Goal: Task Accomplishment & Management: Use online tool/utility

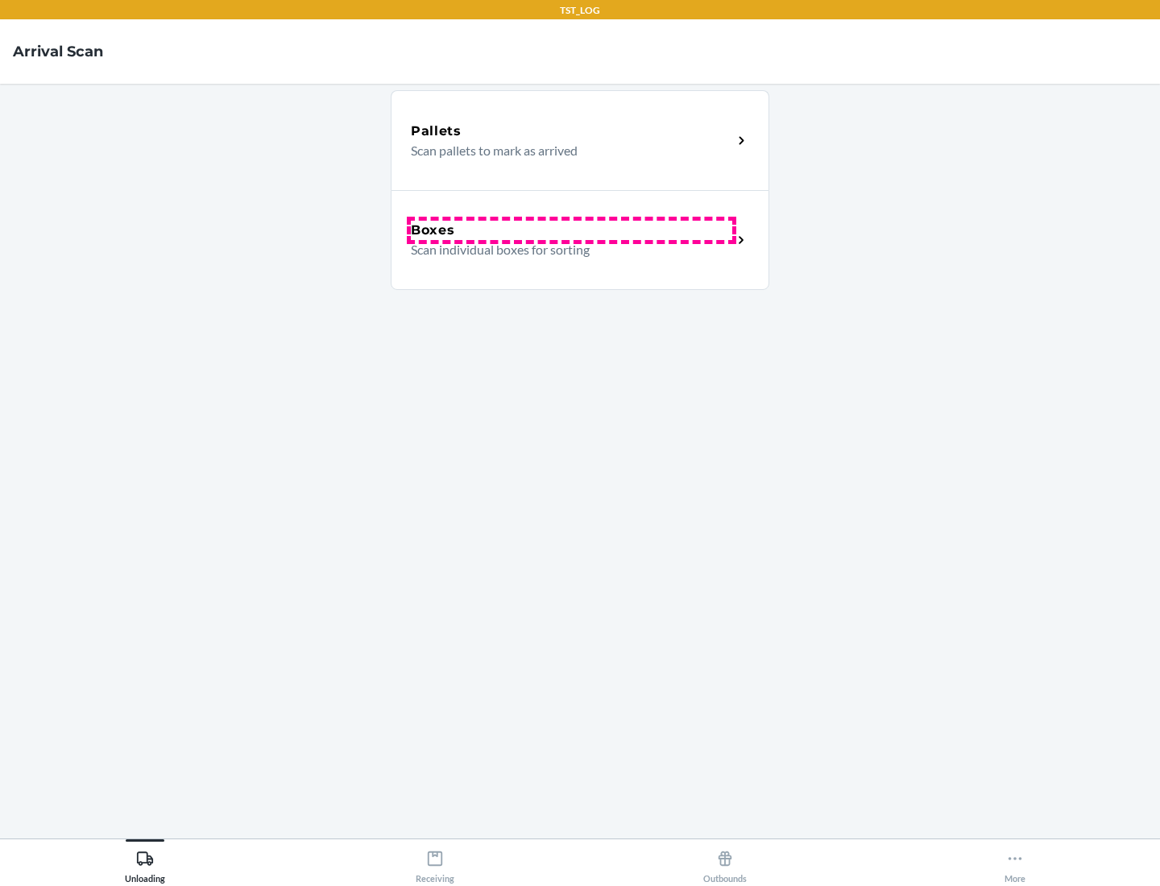
click at [571, 230] on div "Boxes" at bounding box center [572, 230] width 322 height 19
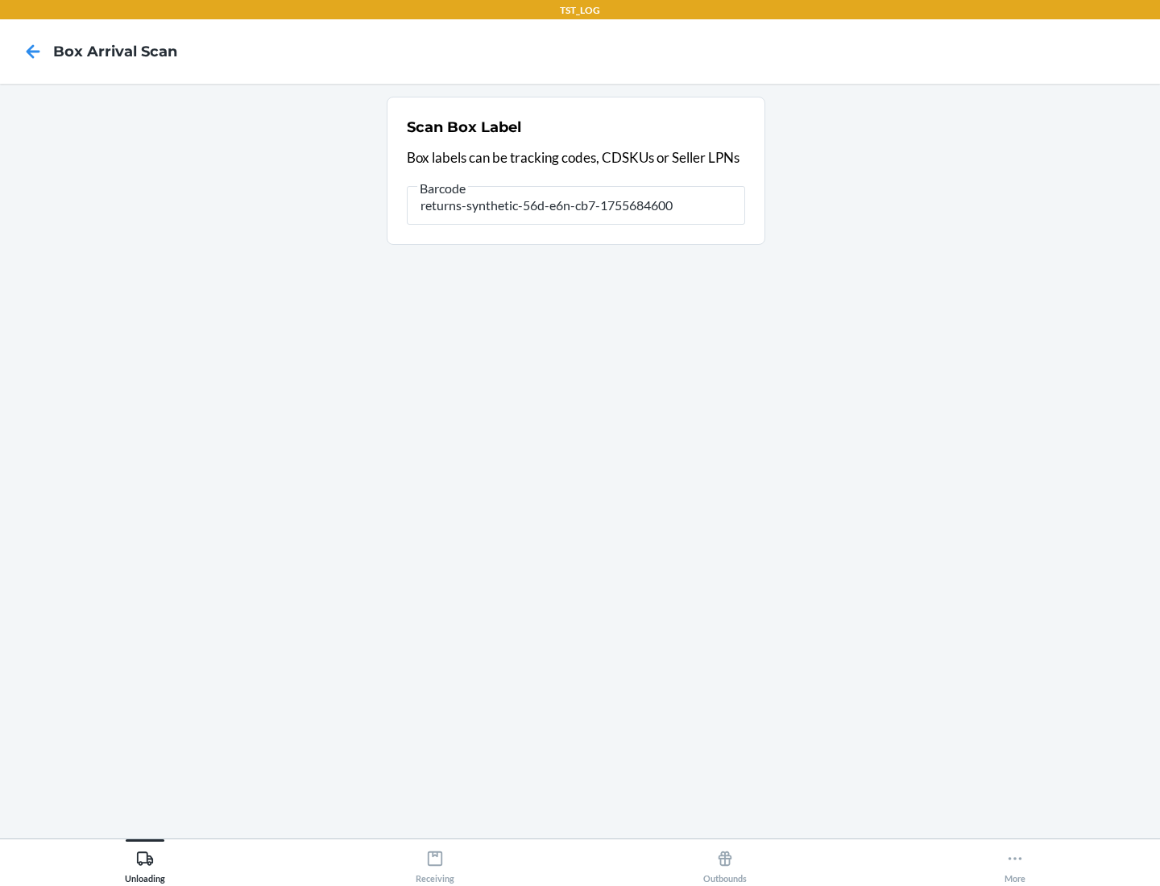
type input "returns-synthetic-56d-e6n-cb7-1755684600"
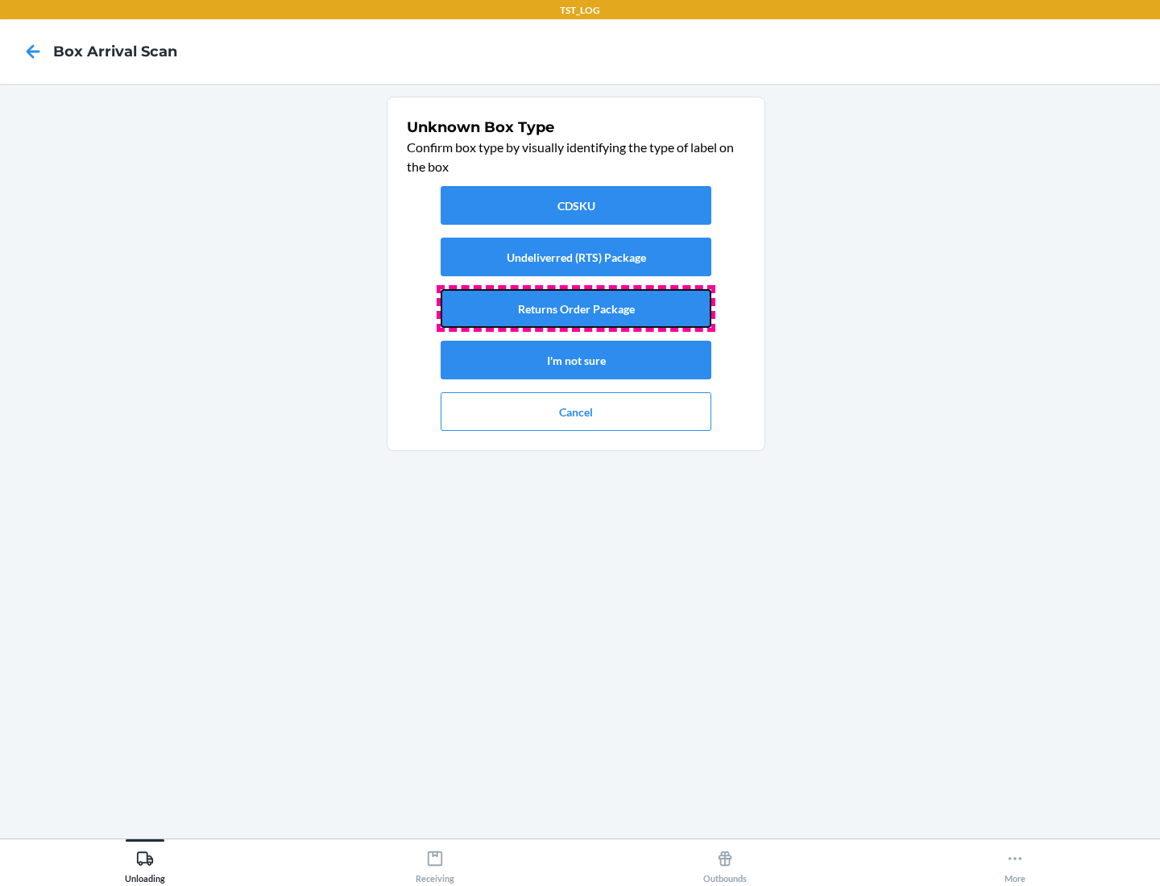
click at [576, 309] on button "Returns Order Package" at bounding box center [576, 308] width 271 height 39
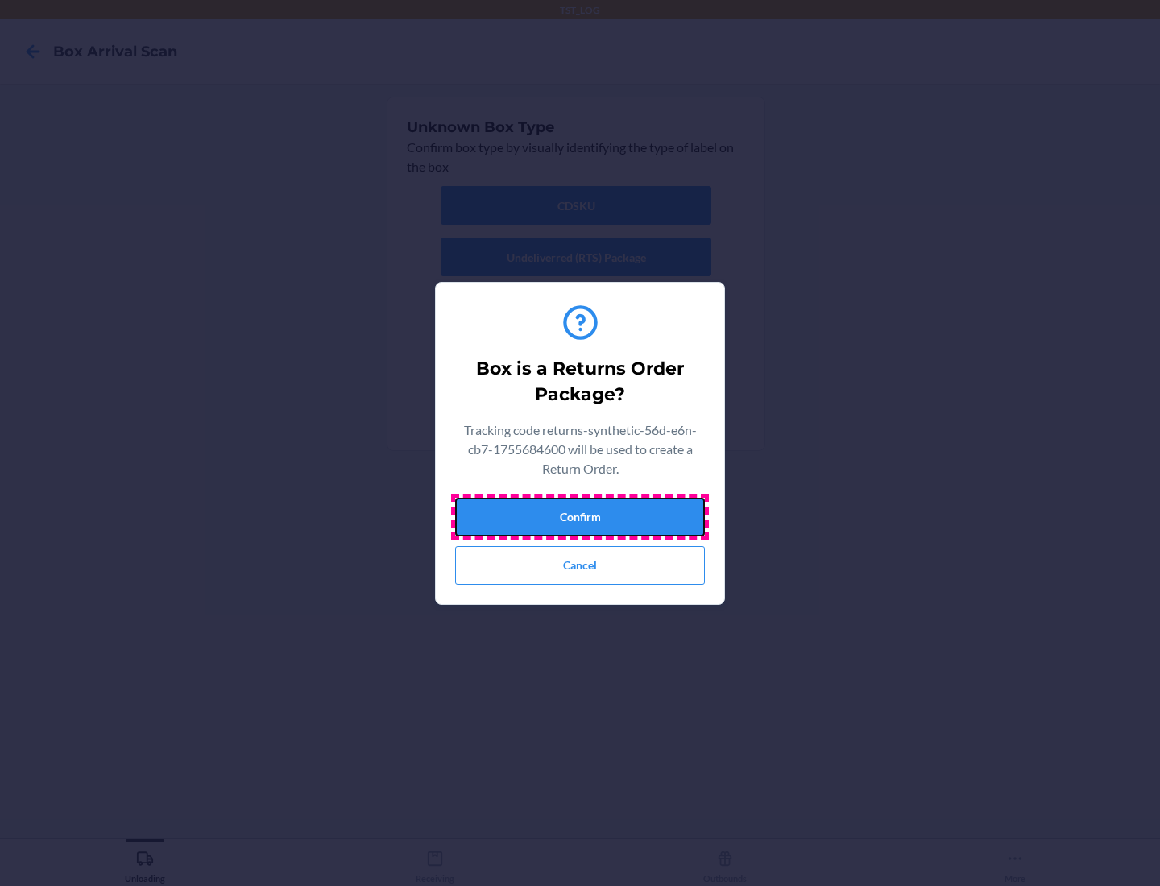
click at [580, 517] on button "Confirm" at bounding box center [580, 517] width 250 height 39
